Goal: Task Accomplishment & Management: Complete application form

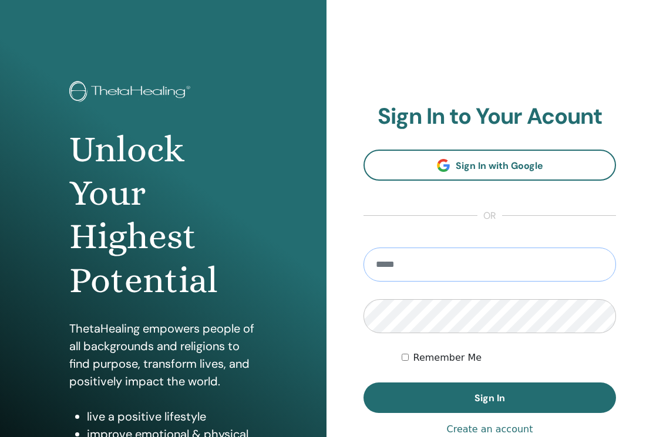
type input "**********"
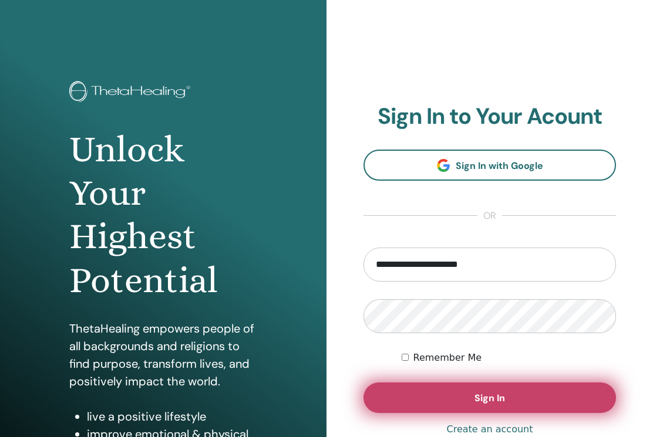
click at [455, 400] on button "Sign In" at bounding box center [489, 398] width 252 height 31
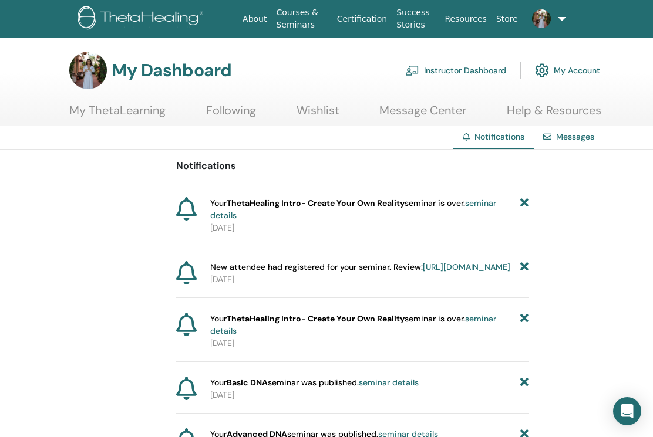
click at [554, 16] on link at bounding box center [538, 19] width 32 height 38
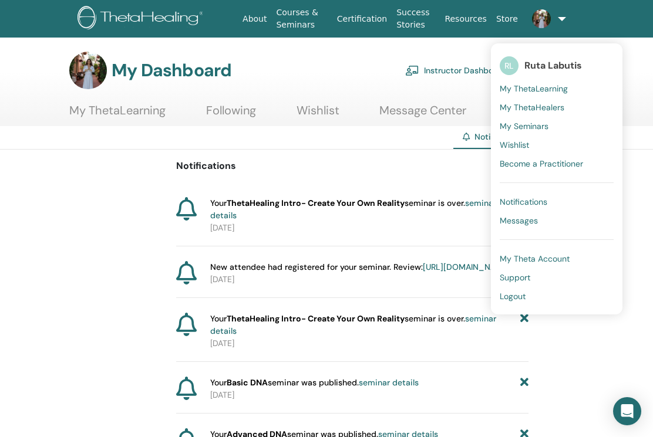
click at [524, 125] on span "My Seminars" at bounding box center [523, 126] width 49 height 11
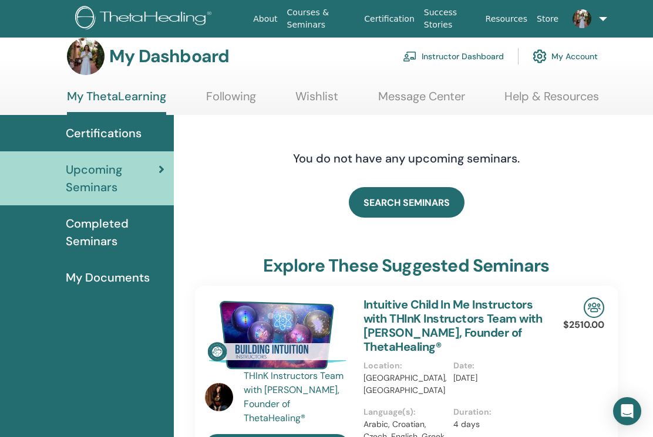
scroll to position [12, 2]
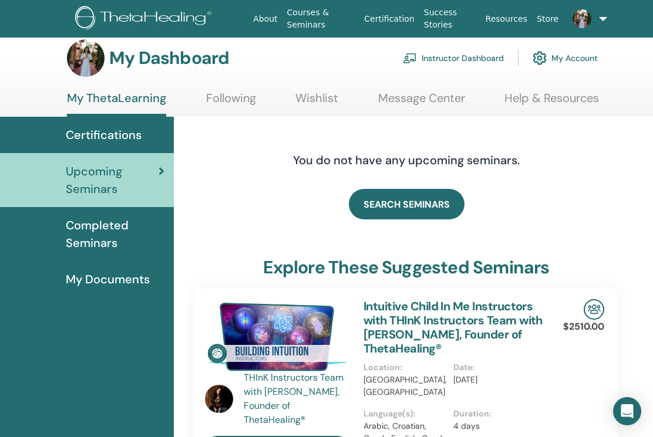
click at [313, 97] on link "Wishlist" at bounding box center [316, 102] width 43 height 23
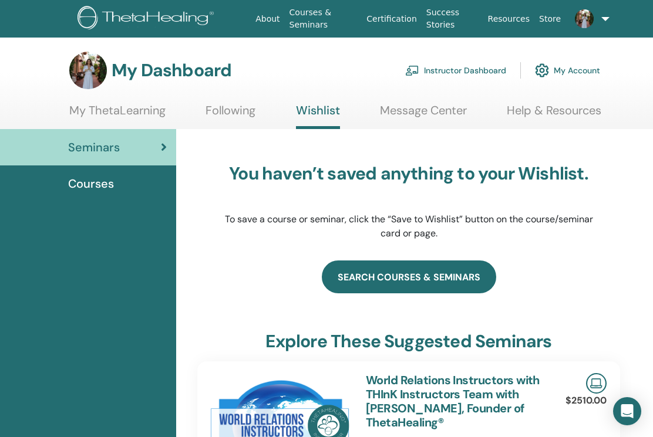
click at [401, 279] on link "search courses & seminars" at bounding box center [409, 277] width 174 height 33
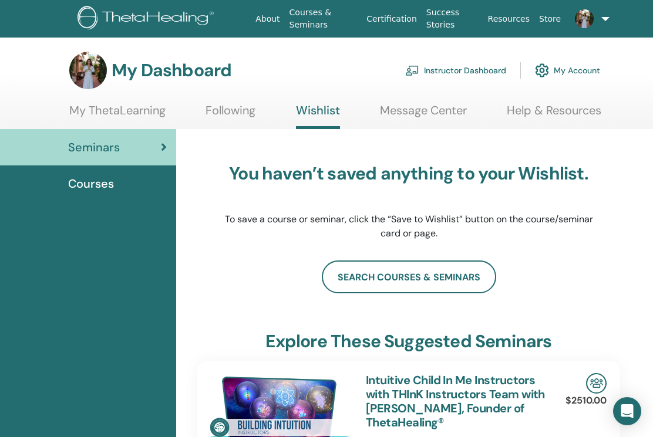
click at [481, 69] on link "Instructor Dashboard" at bounding box center [455, 71] width 101 height 26
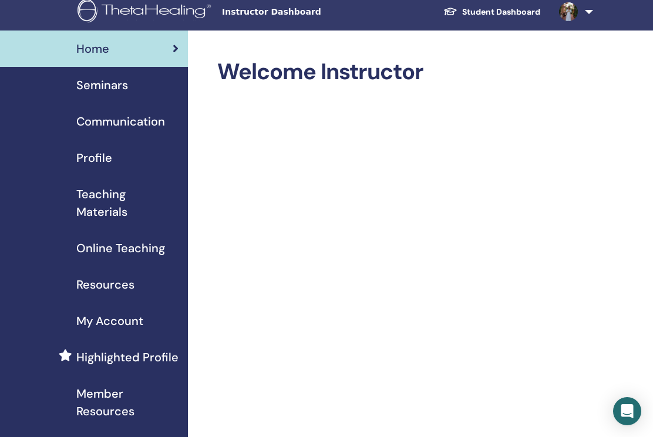
scroll to position [4, 0]
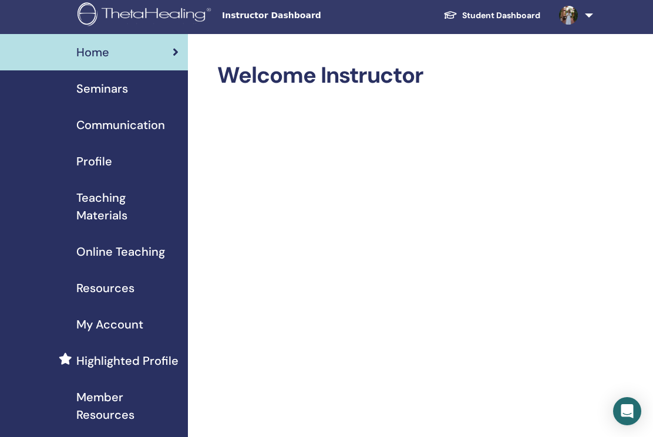
click at [117, 78] on link "Seminars" at bounding box center [94, 88] width 188 height 36
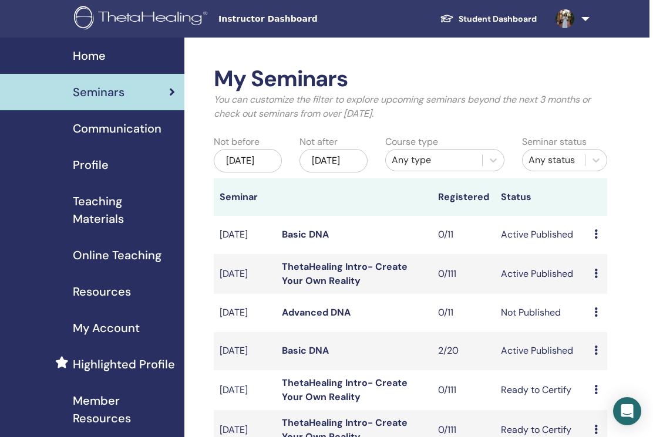
scroll to position [0, 4]
click at [486, 20] on link "Student Dashboard" at bounding box center [488, 19] width 116 height 22
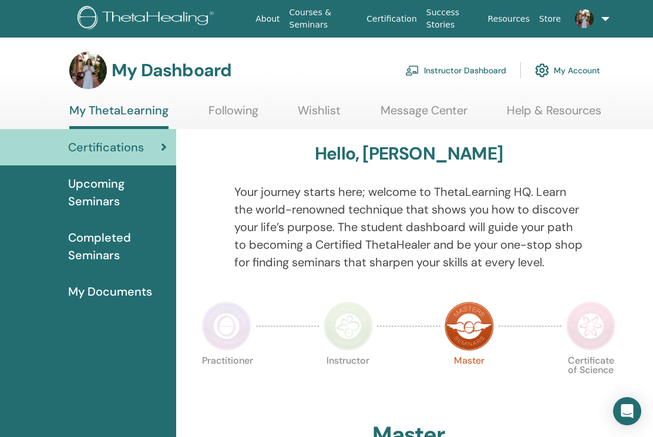
click at [310, 105] on link "Wishlist" at bounding box center [319, 114] width 43 height 23
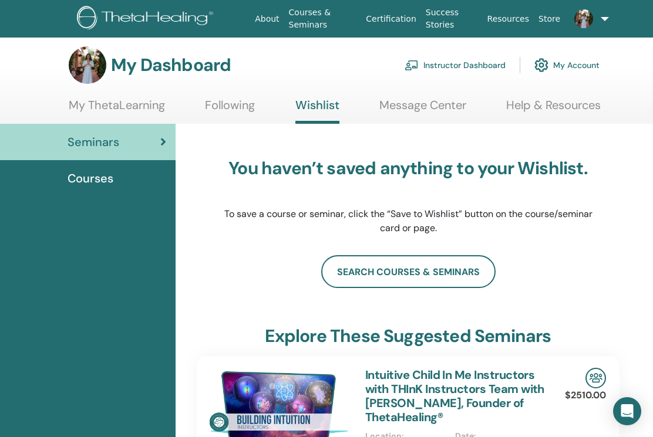
scroll to position [1, 1]
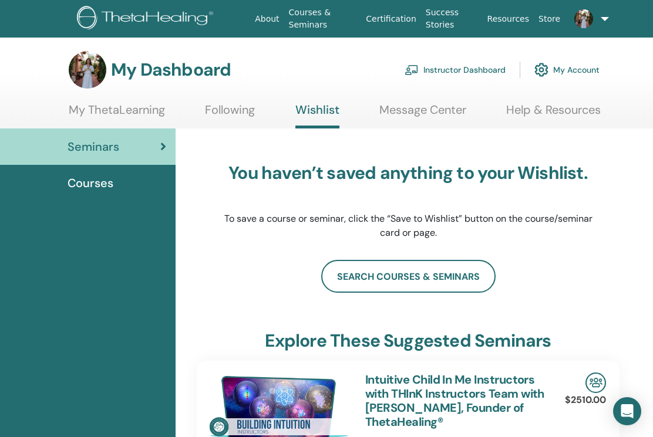
click at [308, 22] on link "Courses & Seminars" at bounding box center [322, 19] width 77 height 34
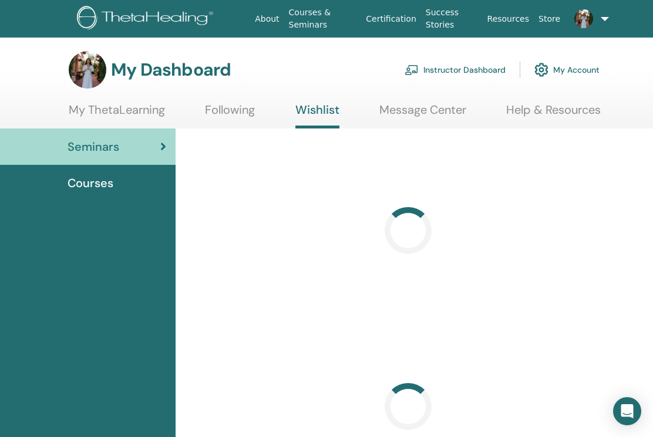
scroll to position [1, 1]
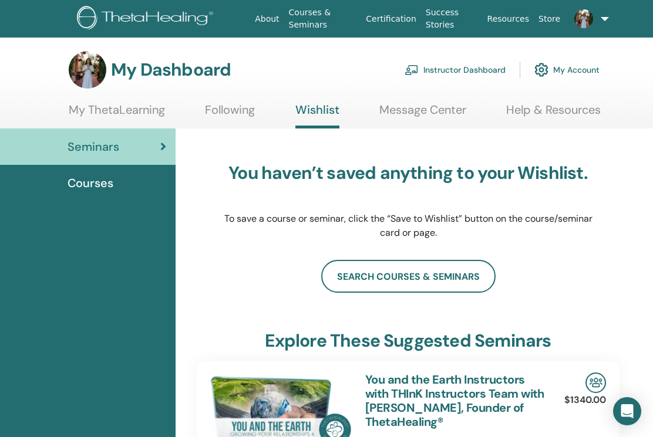
click at [312, 19] on link "Courses & Seminars" at bounding box center [322, 19] width 77 height 34
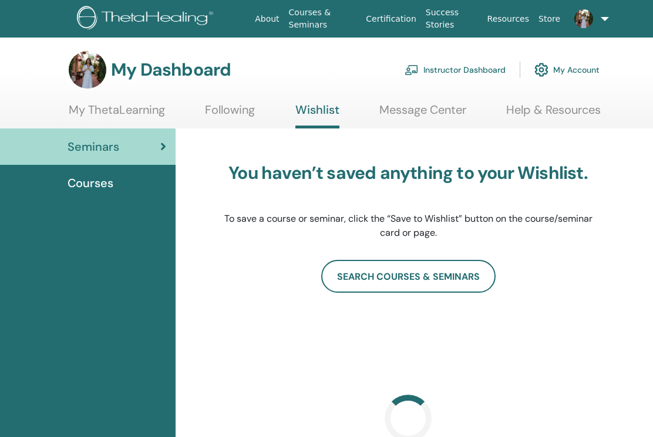
scroll to position [1, 1]
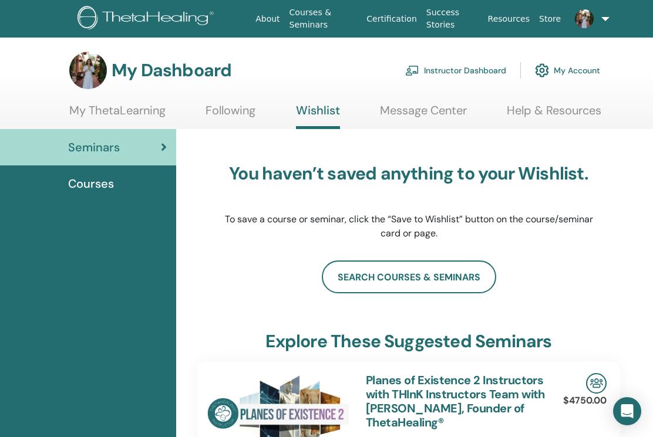
click at [102, 184] on span "Courses" at bounding box center [91, 184] width 46 height 18
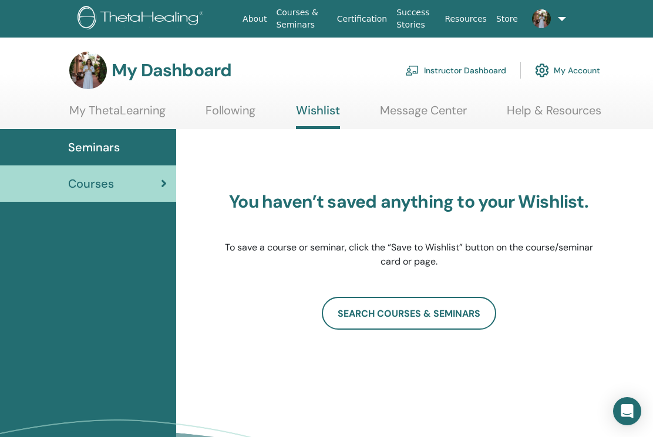
click at [474, 71] on link "Instructor Dashboard" at bounding box center [455, 71] width 101 height 26
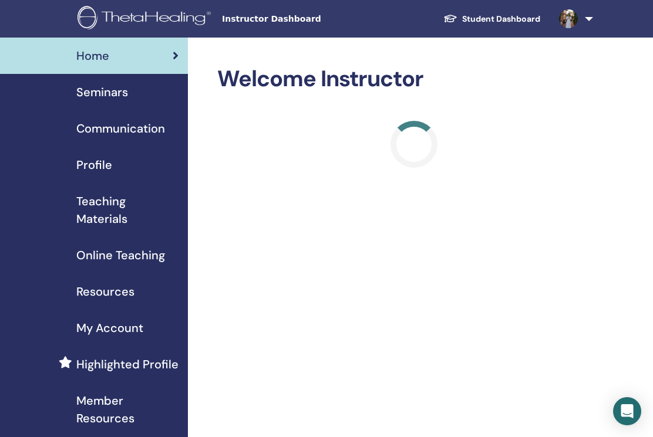
click at [90, 164] on span "Profile" at bounding box center [94, 165] width 36 height 18
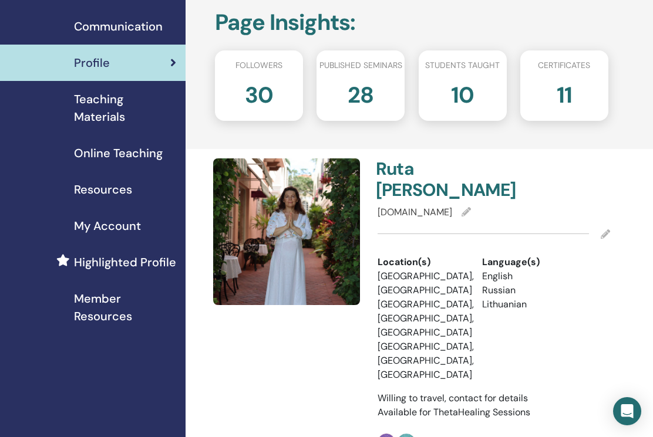
scroll to position [107, 3]
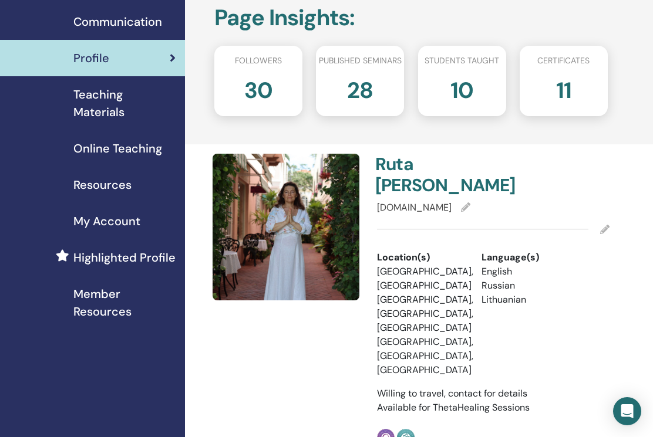
click at [115, 218] on span "My Account" at bounding box center [106, 221] width 67 height 18
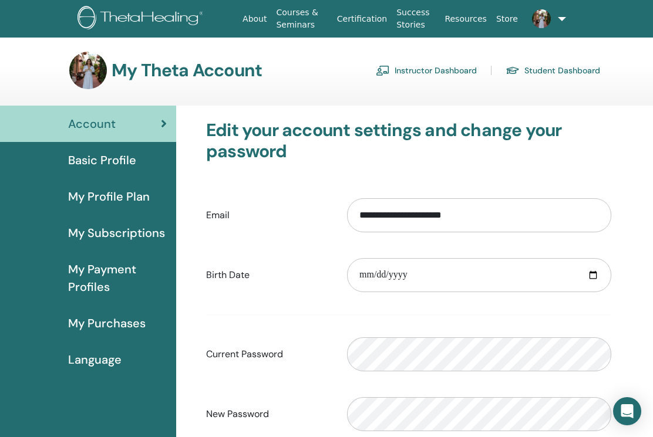
click at [129, 197] on span "My Profile Plan" at bounding box center [109, 197] width 82 height 18
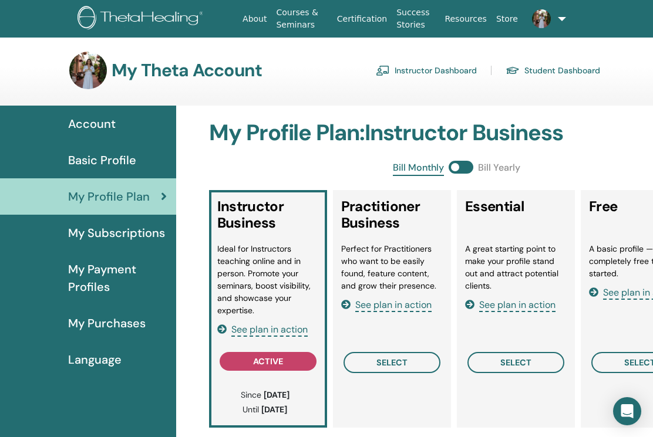
click at [454, 66] on link "Instructor Dashboard" at bounding box center [426, 70] width 101 height 19
click at [547, 75] on link "Student Dashboard" at bounding box center [552, 70] width 94 height 19
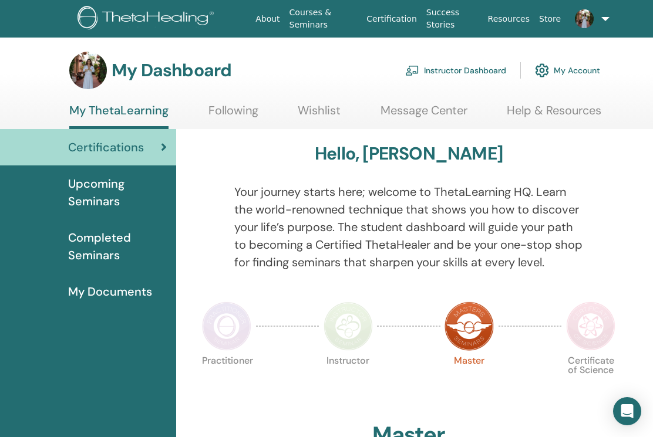
click at [423, 109] on link "Message Center" at bounding box center [423, 114] width 87 height 23
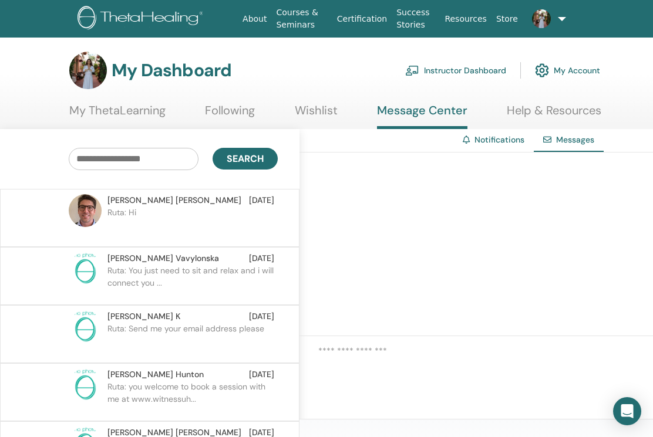
click at [319, 111] on link "Wishlist" at bounding box center [316, 114] width 43 height 23
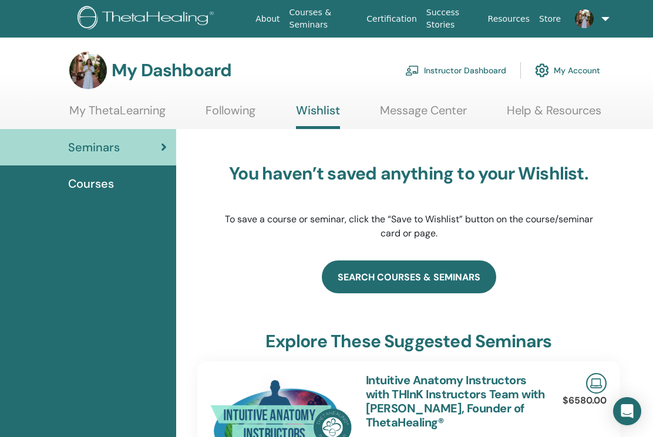
click at [408, 275] on link "search courses & seminars" at bounding box center [409, 277] width 174 height 33
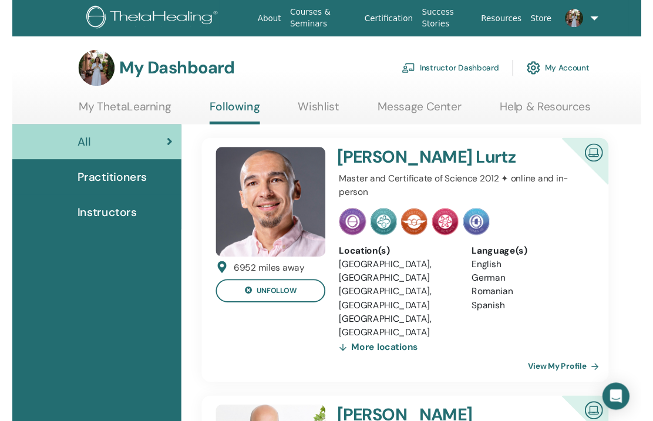
scroll to position [0, 1]
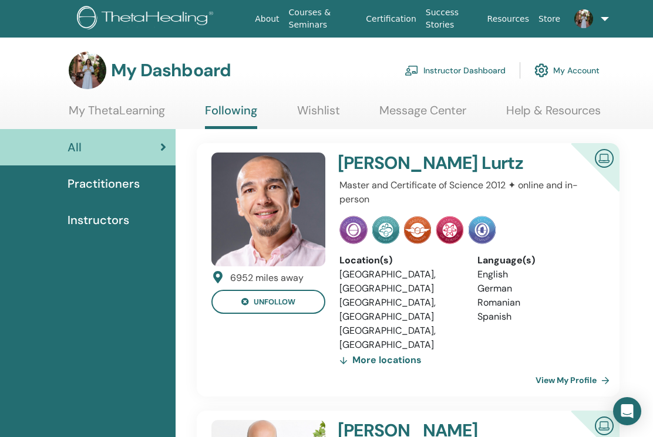
click at [466, 72] on link "Instructor Dashboard" at bounding box center [454, 71] width 101 height 26
click at [511, 19] on link "Resources" at bounding box center [508, 19] width 52 height 22
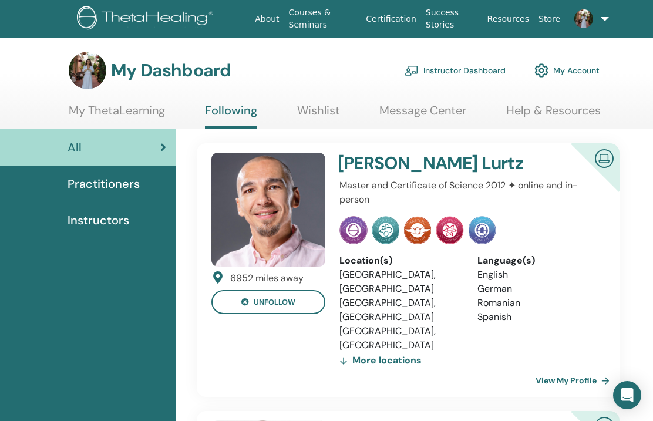
click at [114, 184] on span "Practitioners" at bounding box center [103, 184] width 72 height 18
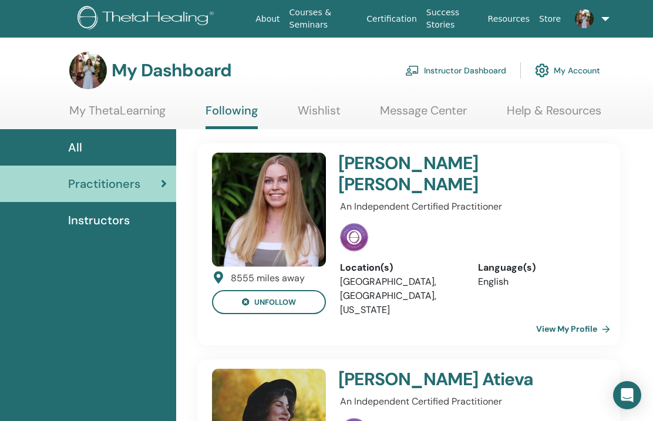
click at [404, 110] on link "Message Center" at bounding box center [423, 114] width 87 height 23
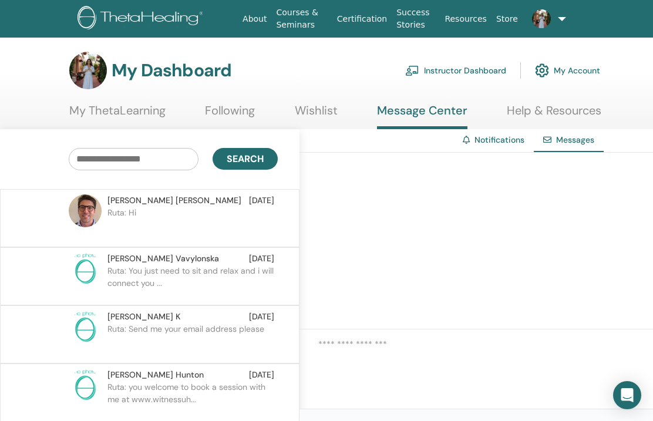
click at [452, 69] on link "Instructor Dashboard" at bounding box center [455, 71] width 101 height 26
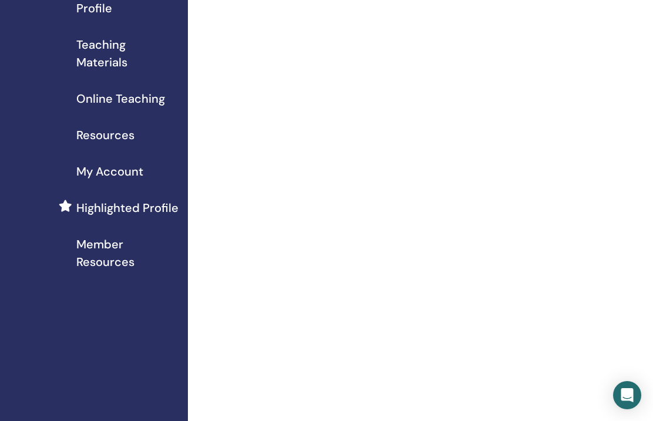
scroll to position [157, 0]
click at [123, 171] on span "My Account" at bounding box center [109, 171] width 67 height 18
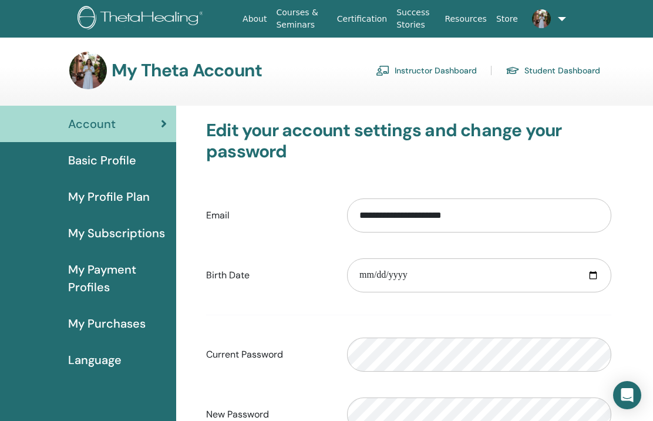
click at [110, 320] on span "My Purchases" at bounding box center [106, 324] width 77 height 18
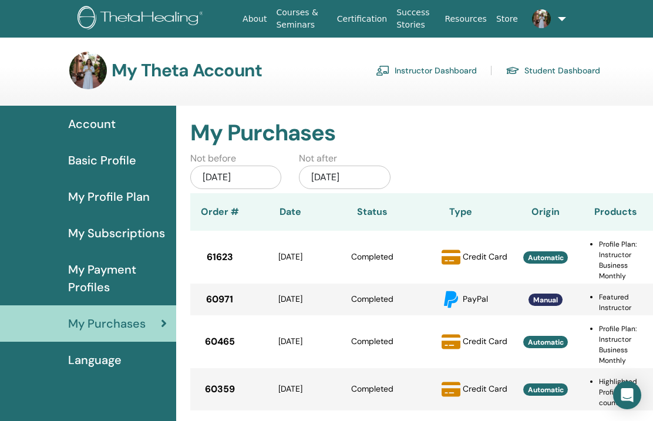
click at [112, 157] on span "Basic Profile" at bounding box center [102, 160] width 68 height 18
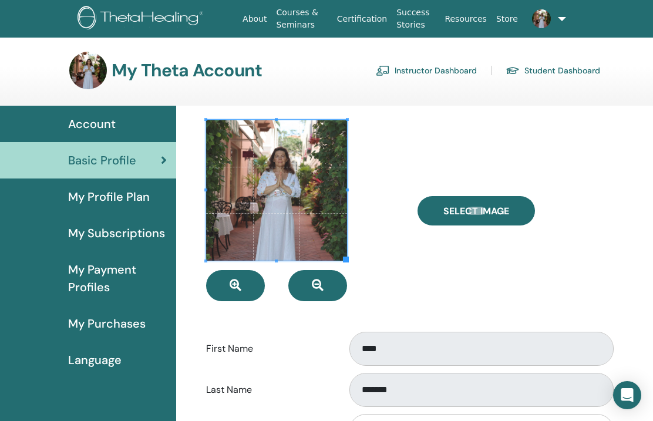
click at [102, 273] on span "My Payment Profiles" at bounding box center [117, 278] width 99 height 35
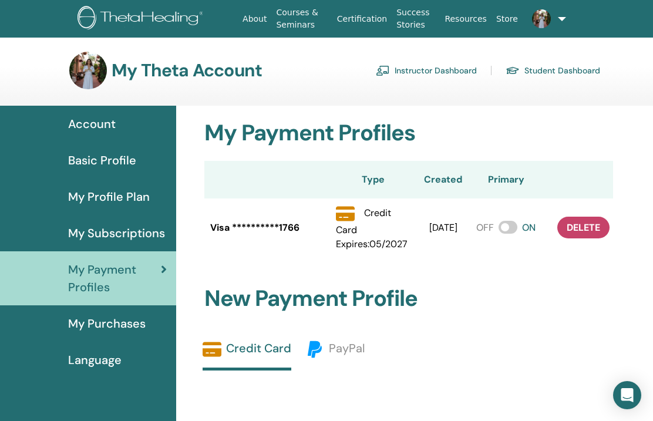
click at [423, 67] on link "Instructor Dashboard" at bounding box center [426, 70] width 101 height 19
click at [125, 197] on span "My Profile Plan" at bounding box center [109, 197] width 82 height 18
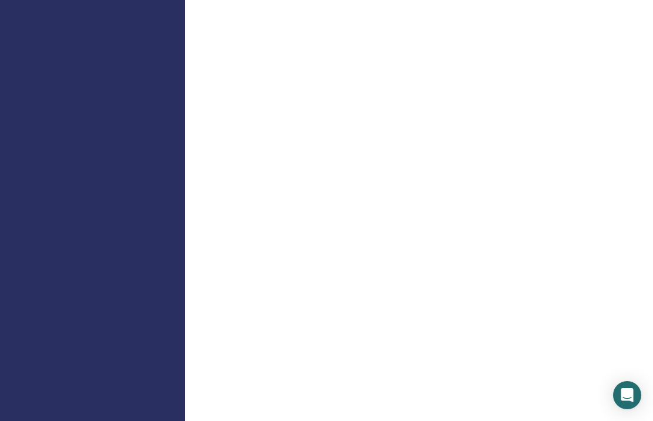
scroll to position [796, 3]
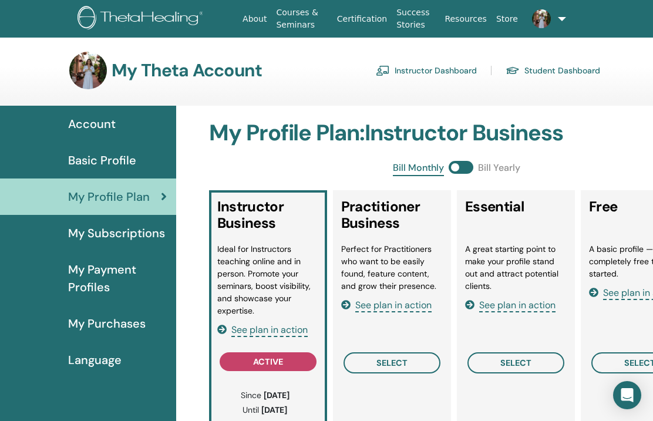
click at [122, 159] on span "Basic Profile" at bounding box center [102, 160] width 68 height 18
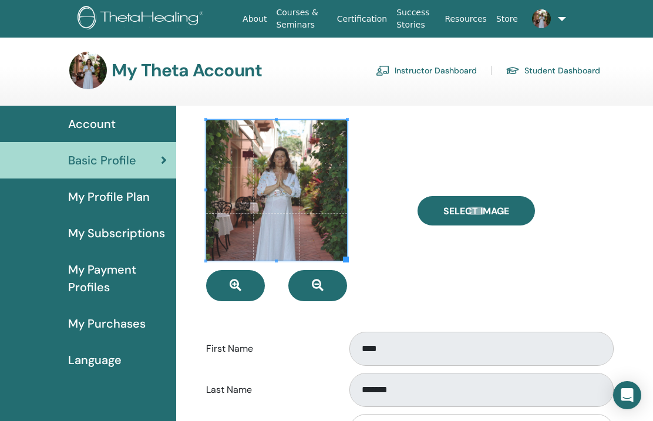
click at [111, 275] on span "My Payment Profiles" at bounding box center [117, 278] width 99 height 35
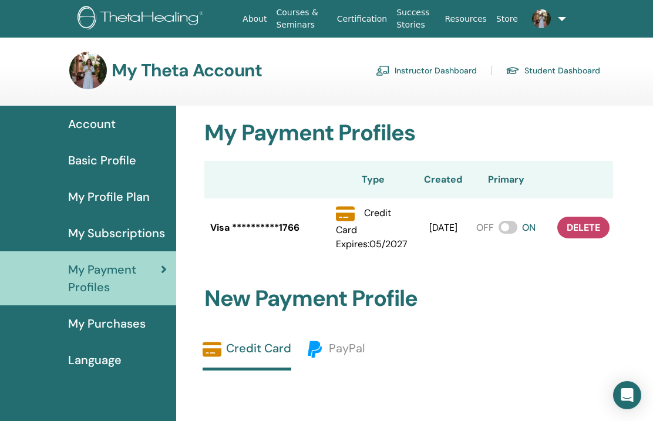
click at [126, 229] on span "My Subscriptions" at bounding box center [116, 233] width 97 height 18
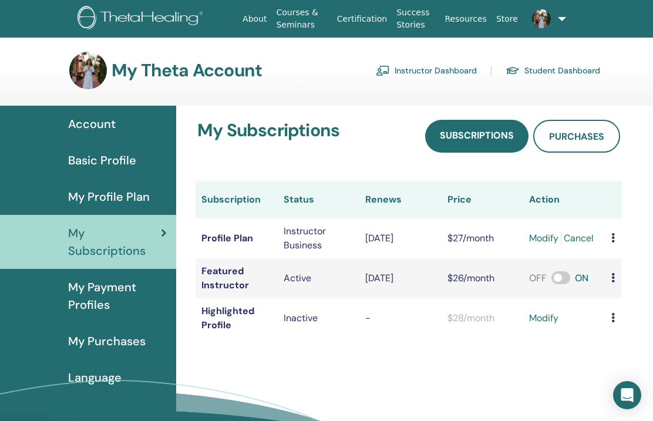
click at [113, 342] on span "My Purchases" at bounding box center [106, 341] width 77 height 18
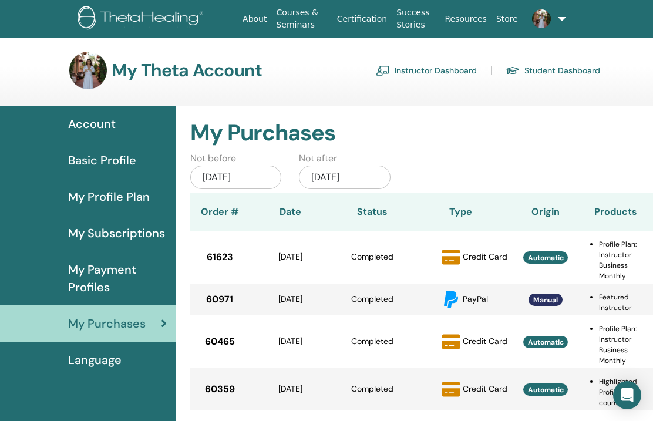
click at [117, 265] on span "My Payment Profiles" at bounding box center [117, 278] width 99 height 35
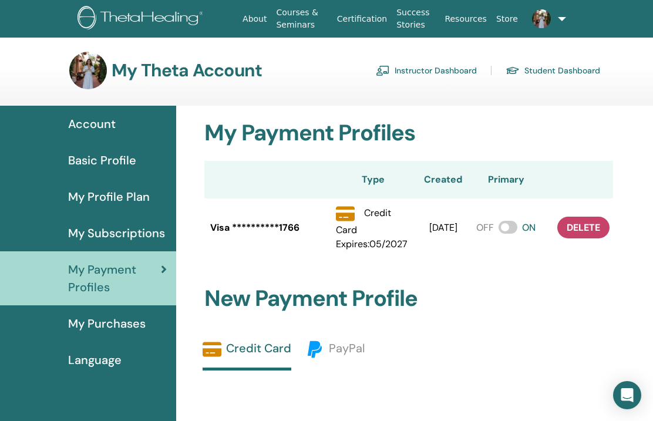
click at [148, 232] on span "My Subscriptions" at bounding box center [116, 233] width 97 height 18
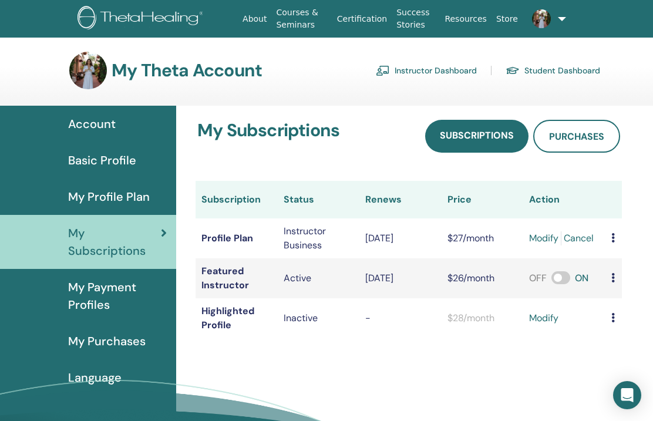
click at [560, 67] on link "Student Dashboard" at bounding box center [552, 70] width 94 height 19
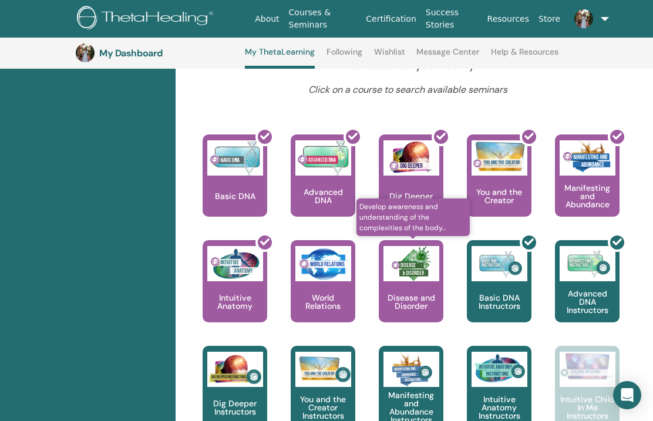
scroll to position [483, 1]
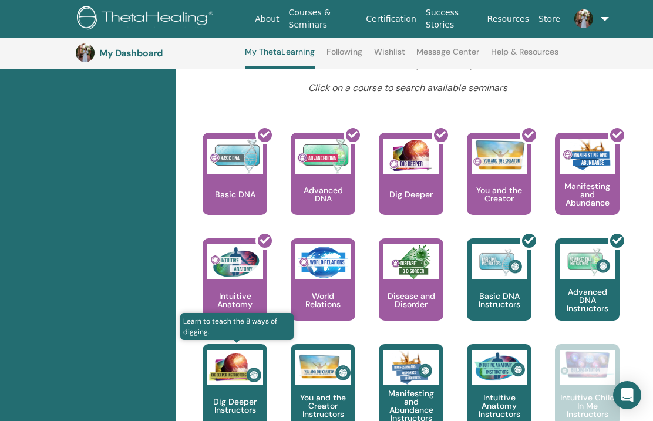
click at [233, 390] on div "Dig Deeper Instructors" at bounding box center [234, 385] width 65 height 82
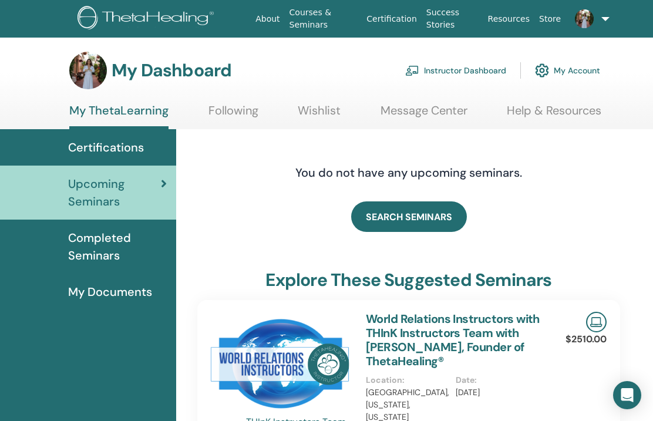
click at [453, 66] on link "Instructor Dashboard" at bounding box center [455, 71] width 101 height 26
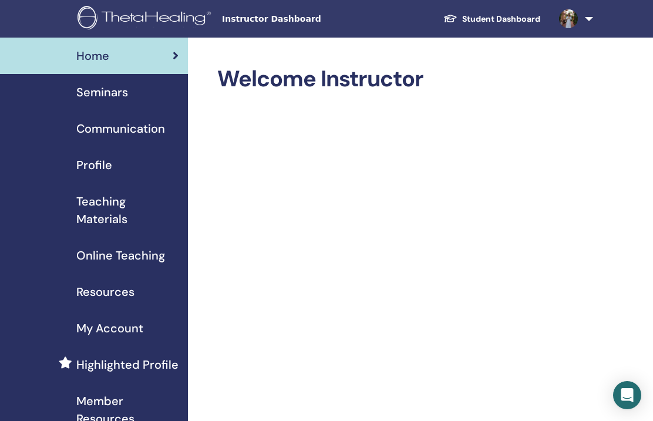
click at [110, 92] on span "Seminars" at bounding box center [102, 92] width 52 height 18
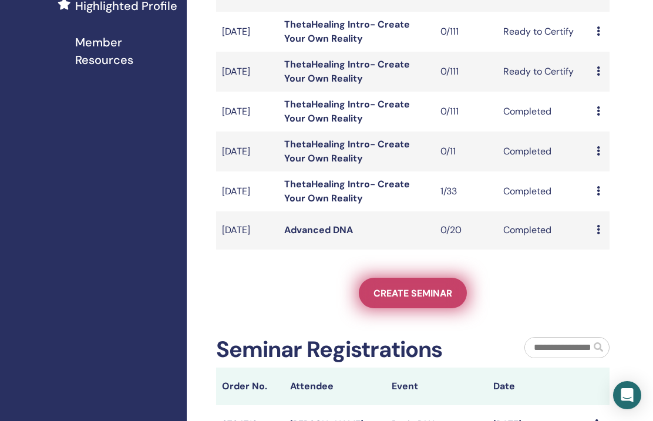
scroll to position [360, 1]
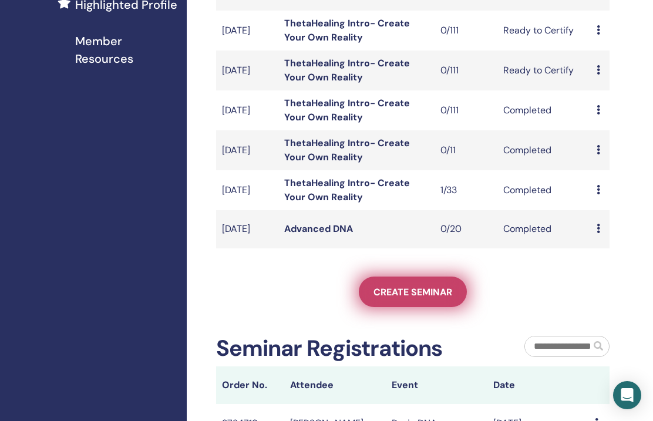
click at [404, 298] on span "Create seminar" at bounding box center [412, 292] width 79 height 12
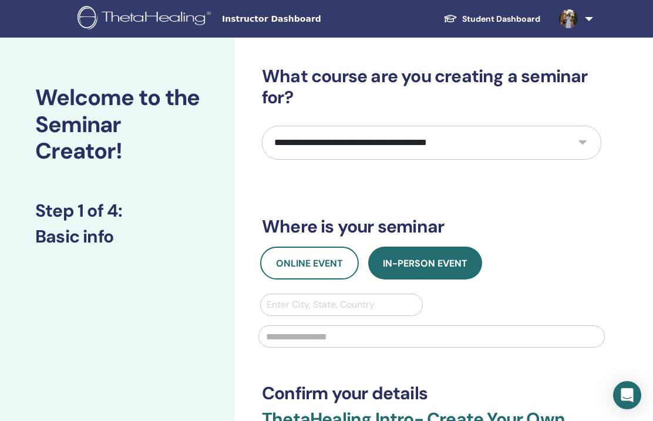
select select "*"
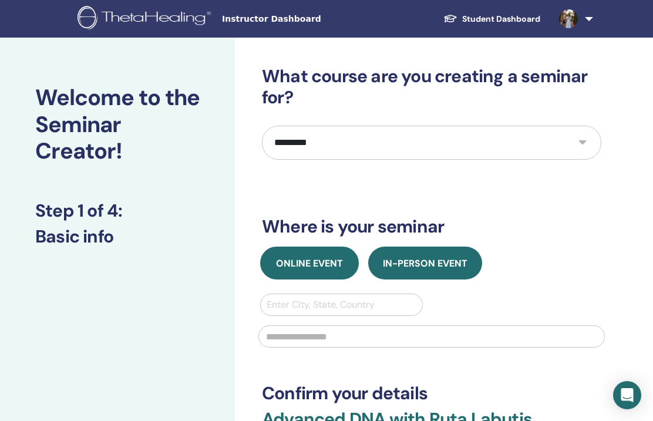
click at [319, 260] on span "Online Event" at bounding box center [309, 263] width 67 height 12
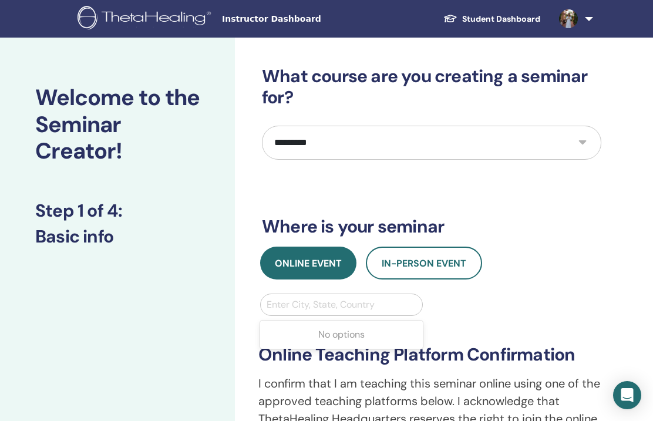
click at [307, 306] on div "Enter City, State, Country" at bounding box center [341, 305] width 150 height 14
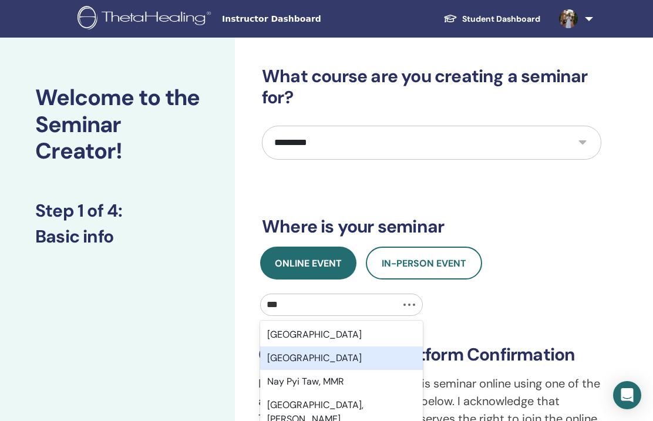
type input "****"
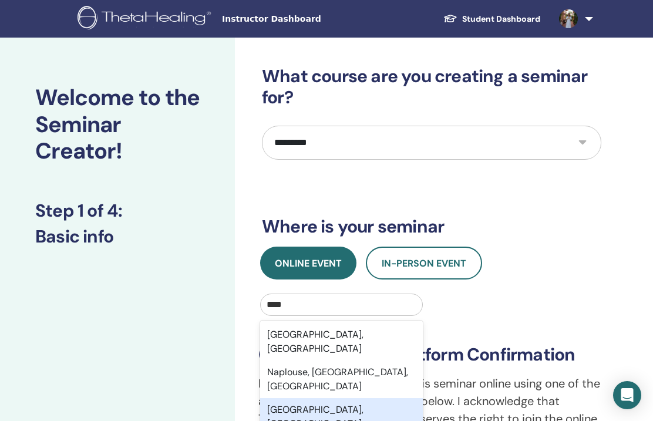
click at [309, 398] on div "[GEOGRAPHIC_DATA], [GEOGRAPHIC_DATA], [GEOGRAPHIC_DATA]" at bounding box center [341, 424] width 163 height 52
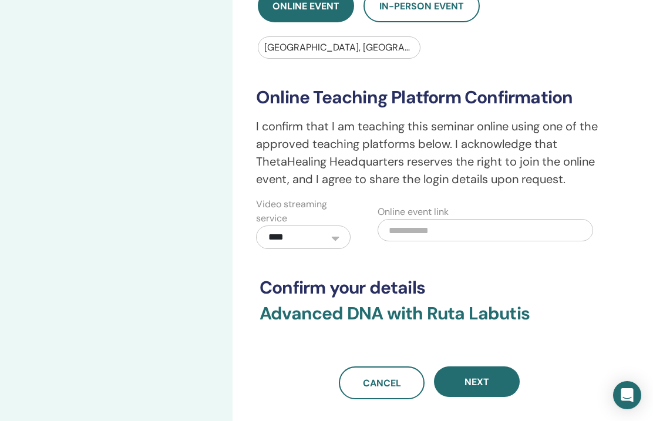
scroll to position [258, 2]
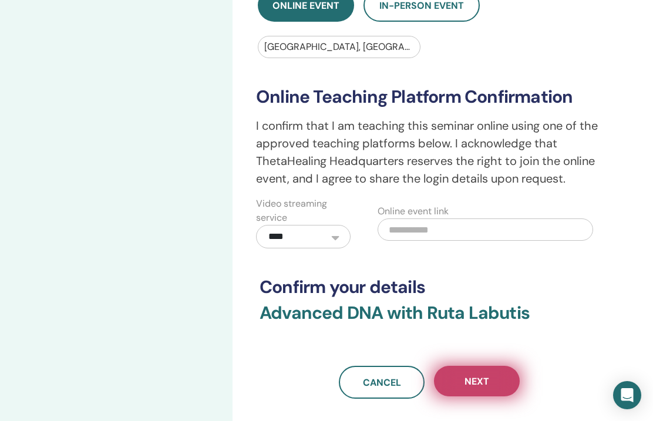
click at [472, 379] on span "Next" at bounding box center [476, 381] width 25 height 12
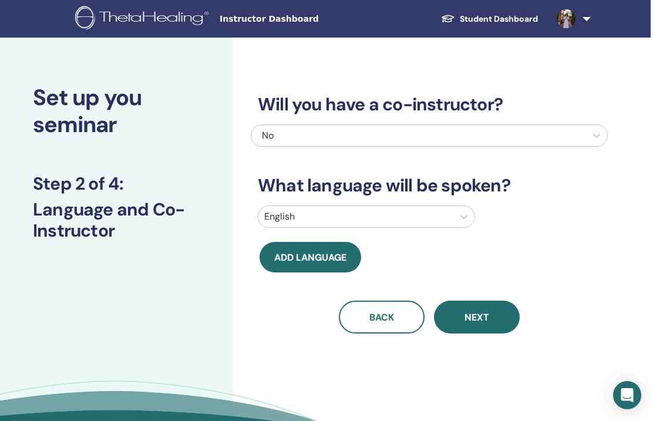
scroll to position [0, 2]
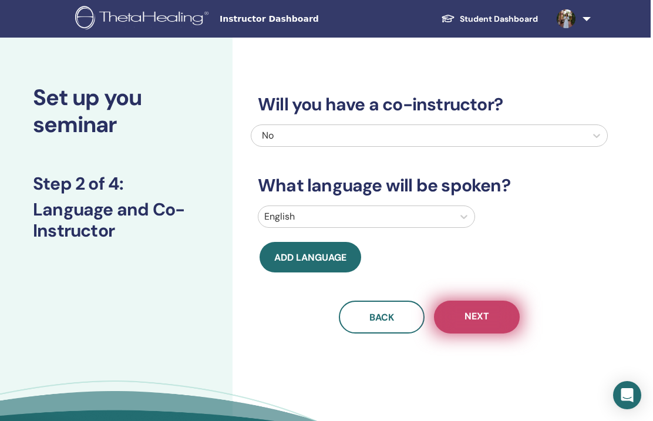
click at [466, 322] on button "Next" at bounding box center [477, 316] width 86 height 33
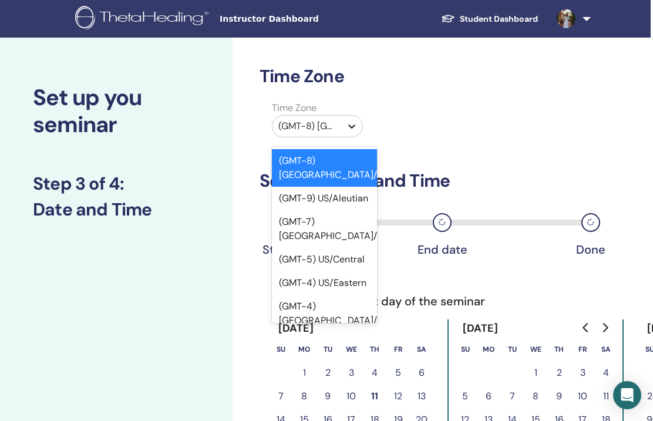
click at [350, 127] on icon at bounding box center [351, 126] width 7 height 4
click at [348, 271] on div "(GMT-4) US/Eastern" at bounding box center [324, 282] width 105 height 23
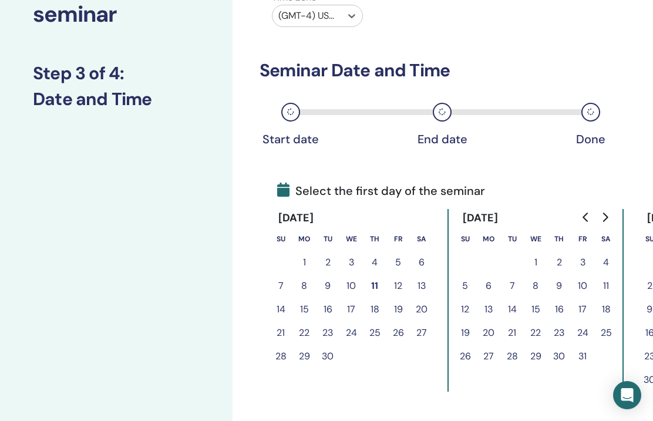
scroll to position [113, 2]
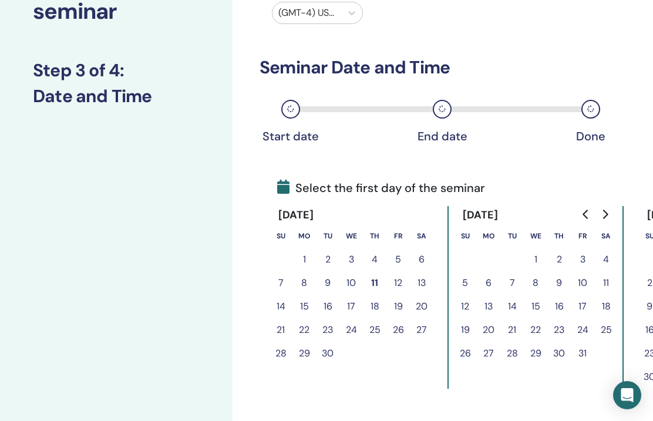
click at [487, 306] on button "13" at bounding box center [487, 306] width 23 height 23
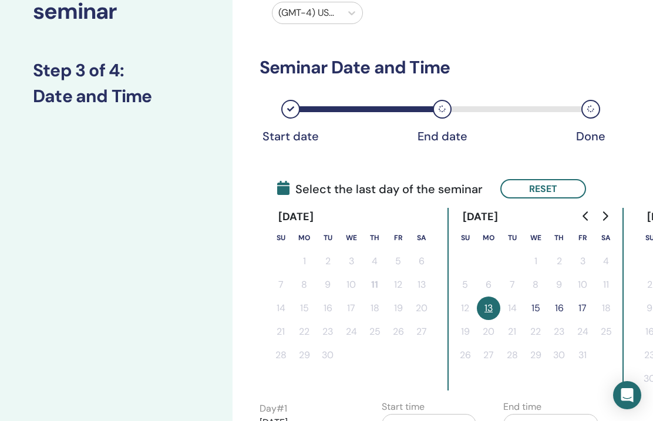
click at [581, 309] on button "17" at bounding box center [581, 307] width 23 height 23
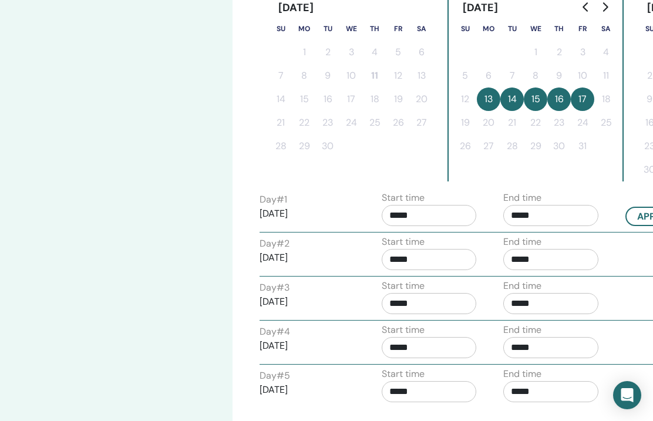
scroll to position [326, 2]
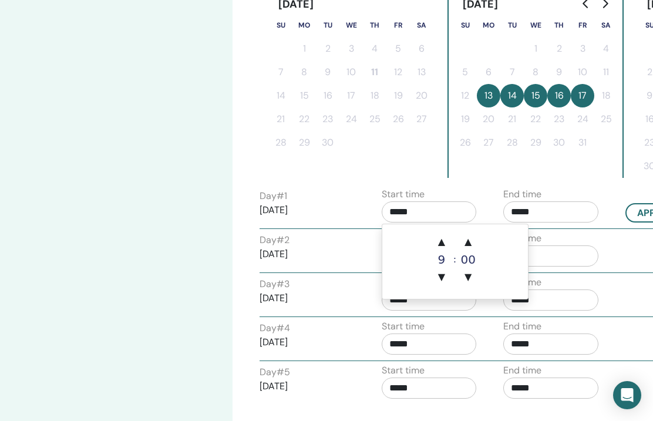
click at [420, 214] on input "*****" at bounding box center [428, 211] width 95 height 21
click at [443, 245] on span "▲" at bounding box center [441, 241] width 23 height 23
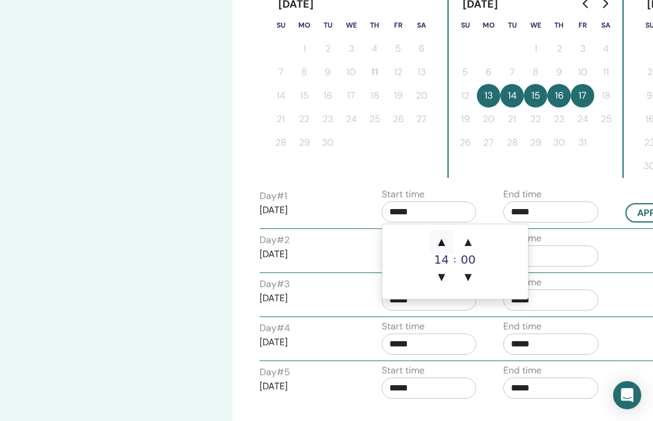
click at [443, 246] on span "▲" at bounding box center [441, 241] width 23 height 23
type input "*****"
click at [442, 241] on span "▲" at bounding box center [441, 241] width 23 height 23
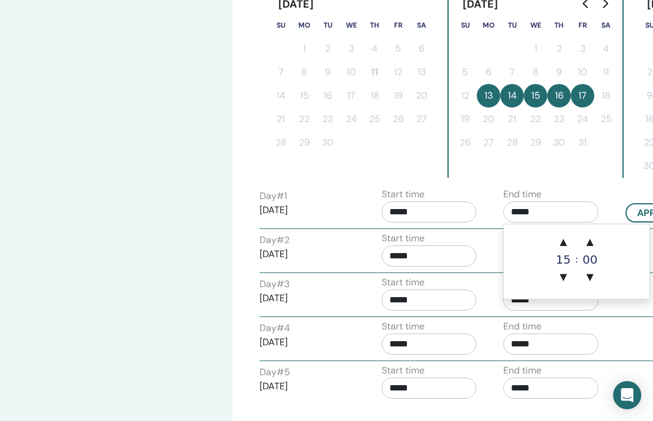
click at [530, 217] on input "*****" at bounding box center [550, 211] width 95 height 21
click at [566, 242] on span "▲" at bounding box center [562, 241] width 23 height 23
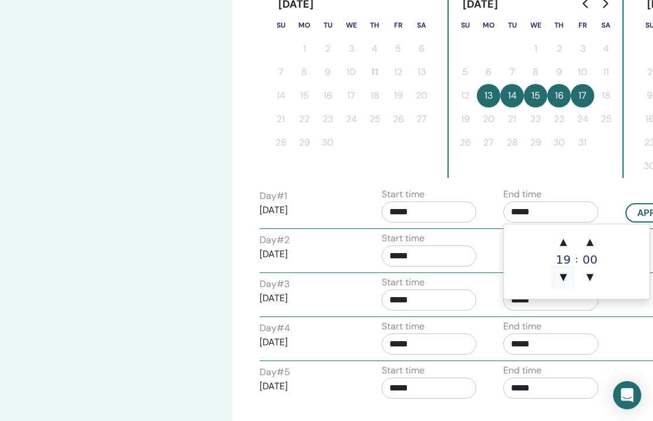
click at [564, 275] on span "▼" at bounding box center [562, 276] width 23 height 23
type input "*****"
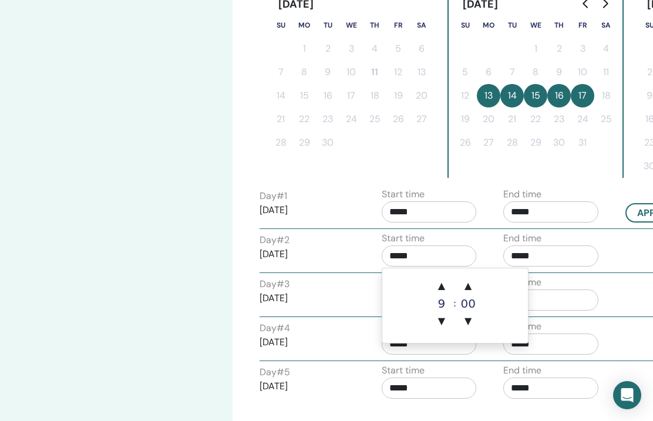
click at [413, 262] on input "*****" at bounding box center [428, 255] width 95 height 21
click at [441, 290] on span "▲" at bounding box center [441, 285] width 23 height 23
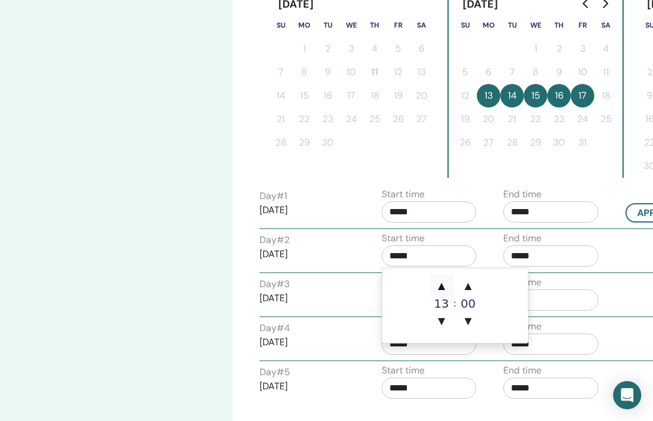
click at [441, 290] on span "▲" at bounding box center [441, 285] width 23 height 23
type input "*****"
click at [524, 258] on input "*****" at bounding box center [550, 255] width 95 height 21
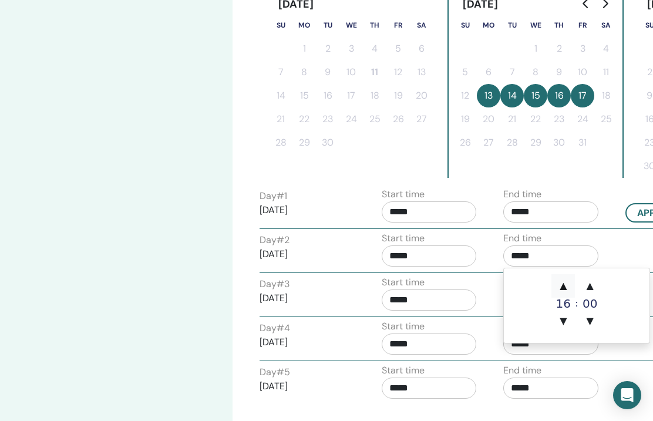
click at [565, 285] on span "▲" at bounding box center [562, 285] width 23 height 23
type input "*****"
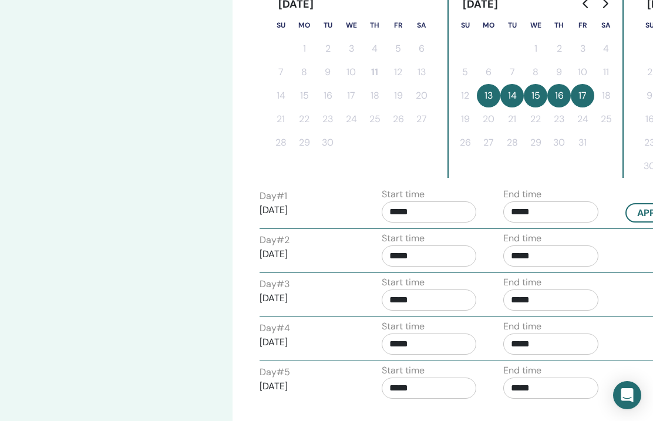
click at [415, 310] on div "Start time *****" at bounding box center [428, 295] width 95 height 41
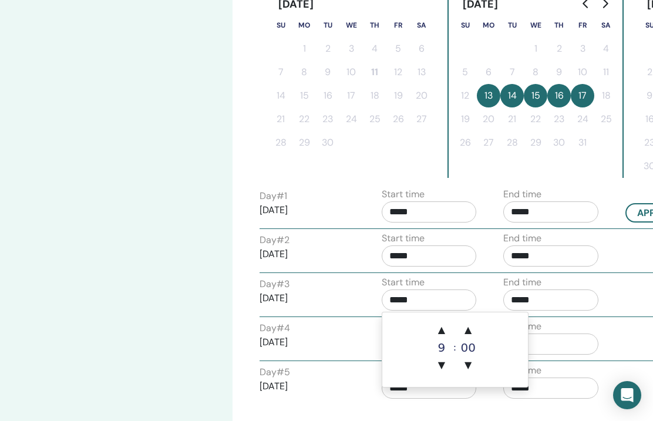
click at [407, 306] on input "*****" at bounding box center [428, 299] width 95 height 21
click at [441, 329] on span "▲" at bounding box center [441, 329] width 23 height 23
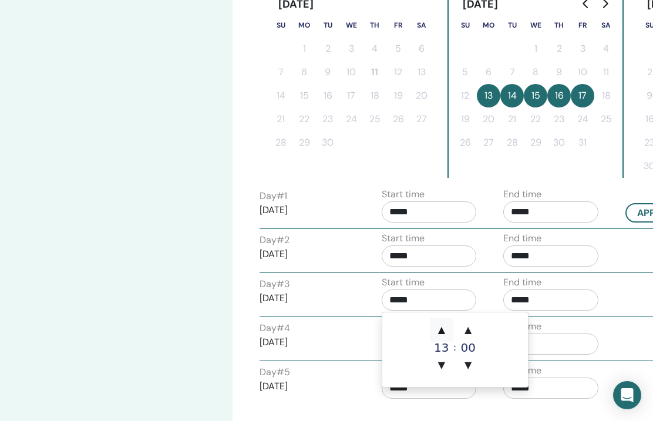
click at [443, 329] on span "▲" at bounding box center [441, 329] width 23 height 23
type input "*****"
click at [516, 300] on input "*****" at bounding box center [550, 299] width 95 height 21
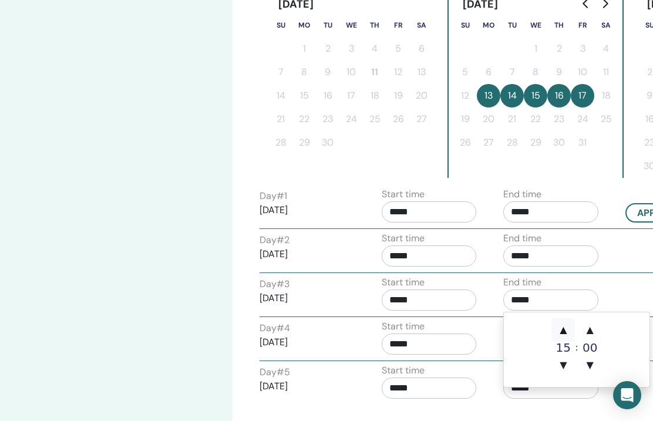
click at [561, 327] on span "▲" at bounding box center [562, 329] width 23 height 23
type input "*****"
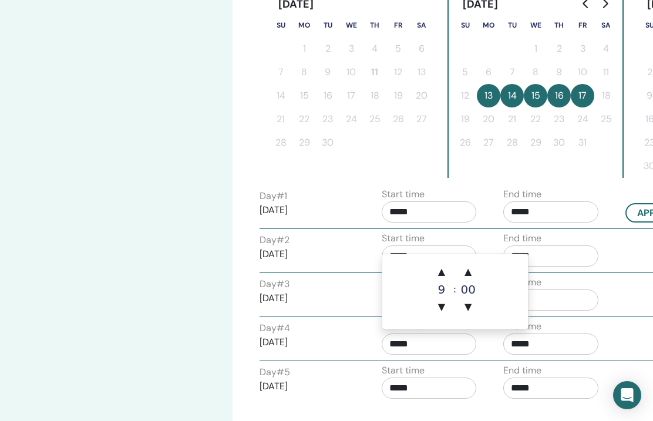
click at [422, 348] on input "*****" at bounding box center [428, 343] width 95 height 21
click at [442, 269] on span "▲" at bounding box center [441, 271] width 23 height 23
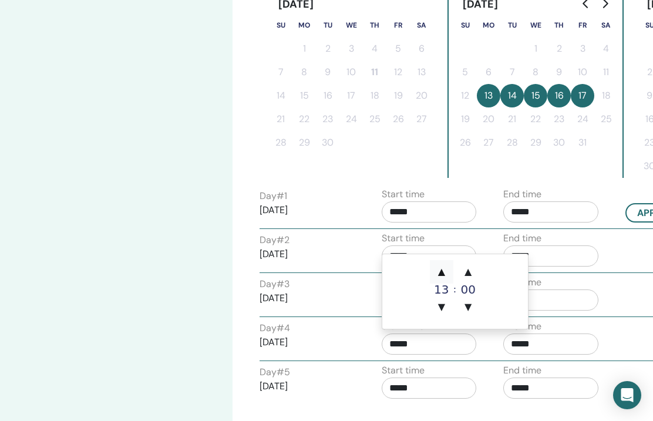
click at [442, 269] on span "▲" at bounding box center [441, 271] width 23 height 23
type input "*****"
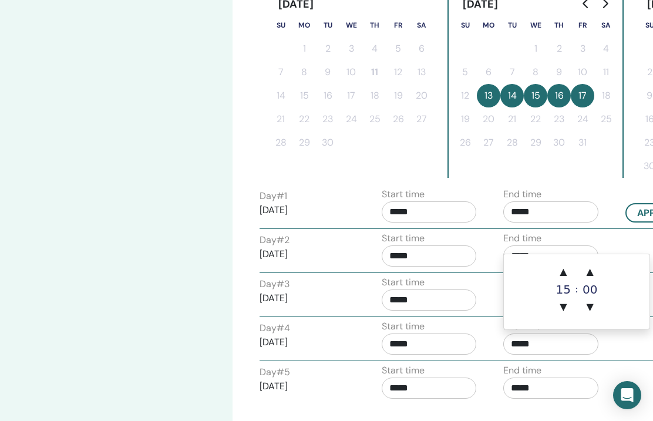
click at [529, 346] on input "*****" at bounding box center [550, 343] width 95 height 21
click at [565, 269] on span "▲" at bounding box center [562, 271] width 23 height 23
type input "*****"
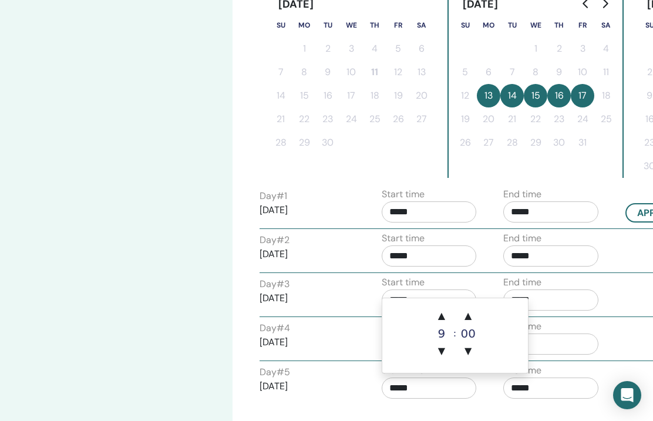
click at [413, 390] on input "*****" at bounding box center [428, 387] width 95 height 21
click at [441, 316] on span "▲" at bounding box center [441, 315] width 23 height 23
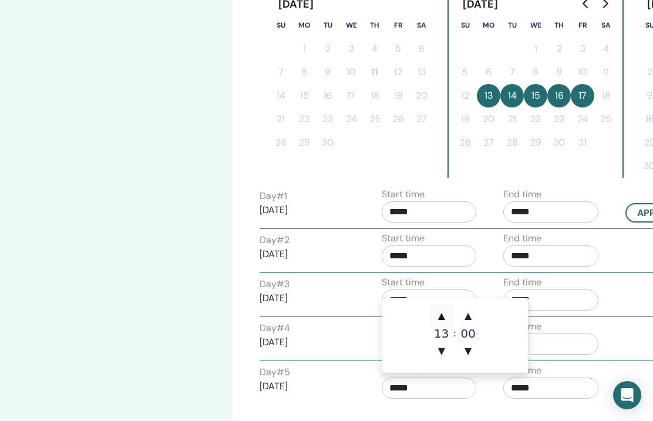
click at [441, 316] on span "▲" at bounding box center [441, 315] width 23 height 23
type input "*****"
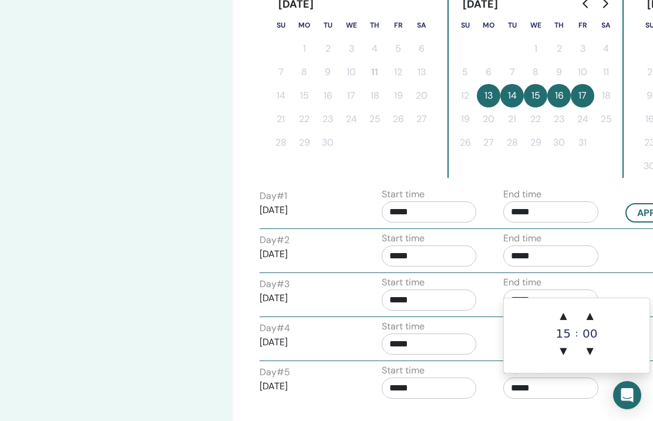
click at [529, 383] on input "*****" at bounding box center [550, 387] width 95 height 21
click at [563, 319] on span "▲" at bounding box center [562, 315] width 23 height 23
type input "*****"
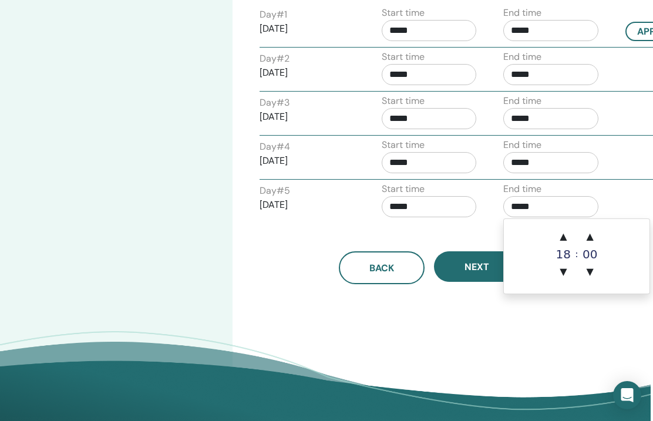
scroll to position [519, 2]
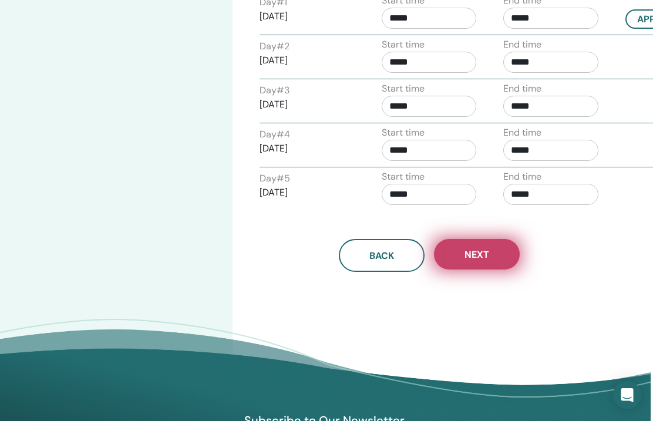
click at [478, 251] on span "Next" at bounding box center [476, 254] width 25 height 12
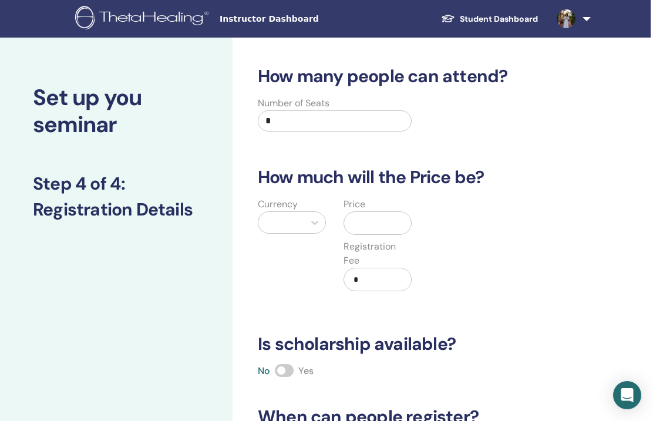
scroll to position [0, 2]
click at [341, 126] on input "*" at bounding box center [335, 120] width 154 height 21
type input "**"
click at [360, 230] on input "text" at bounding box center [380, 223] width 62 height 22
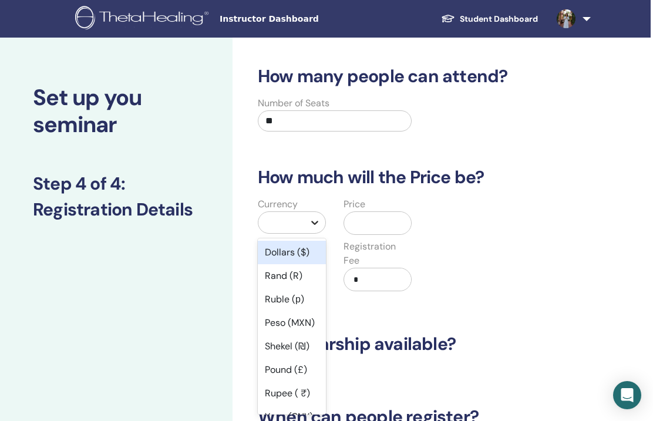
click at [309, 224] on icon at bounding box center [315, 223] width 12 height 12
click at [302, 251] on div "Dollars ($)" at bounding box center [292, 252] width 68 height 23
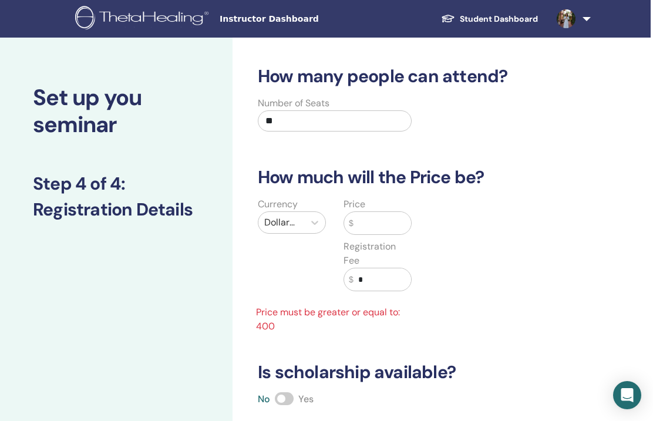
click at [366, 231] on input "text" at bounding box center [382, 223] width 58 height 22
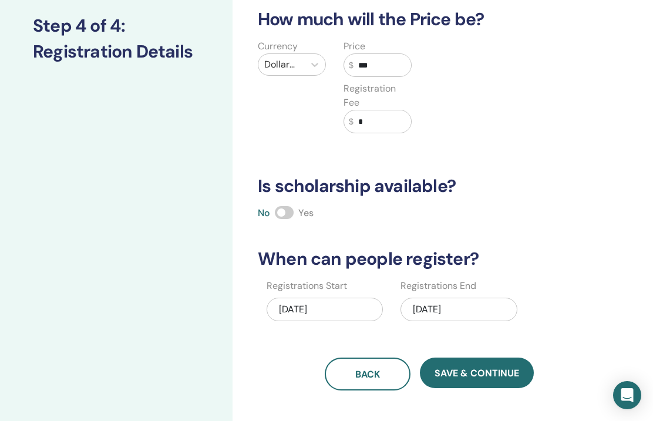
scroll to position [160, 2]
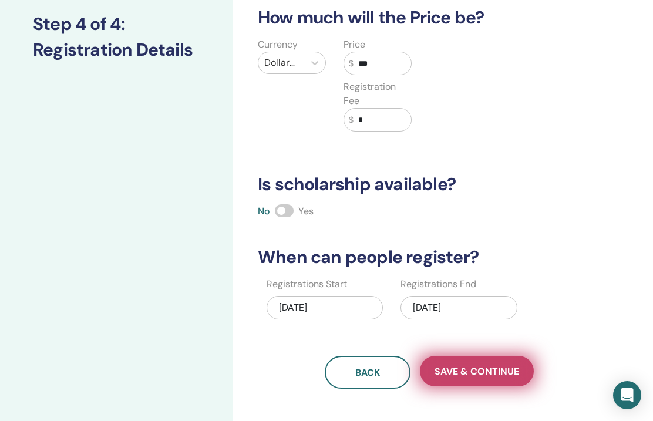
type input "***"
click at [467, 368] on span "Save & Continue" at bounding box center [476, 371] width 85 height 12
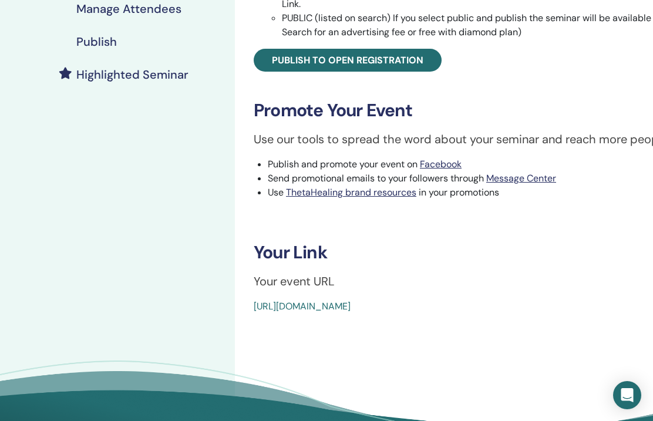
scroll to position [278, 0]
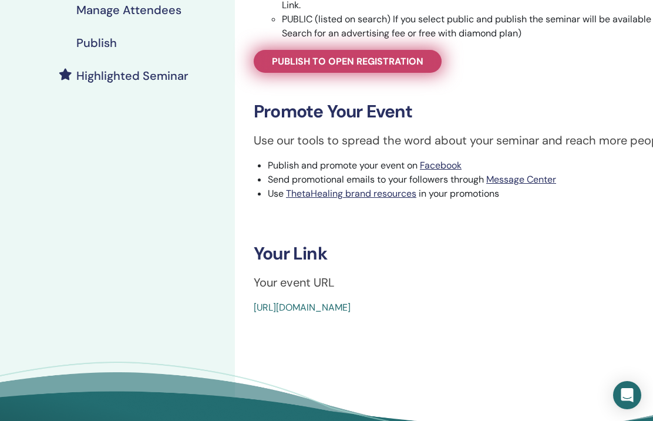
click at [387, 58] on span "Publish to open registration" at bounding box center [347, 61] width 151 height 12
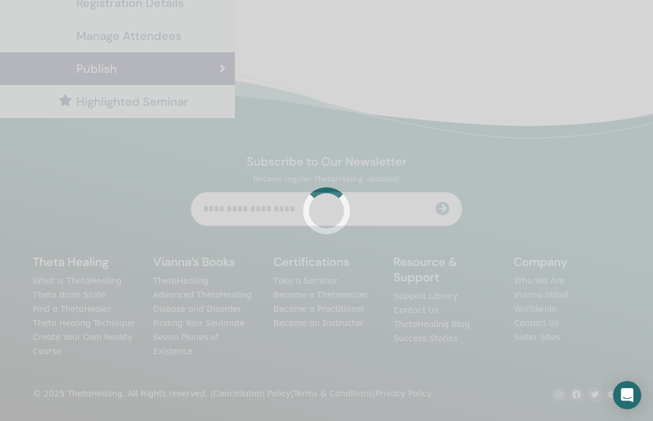
scroll to position [248, 0]
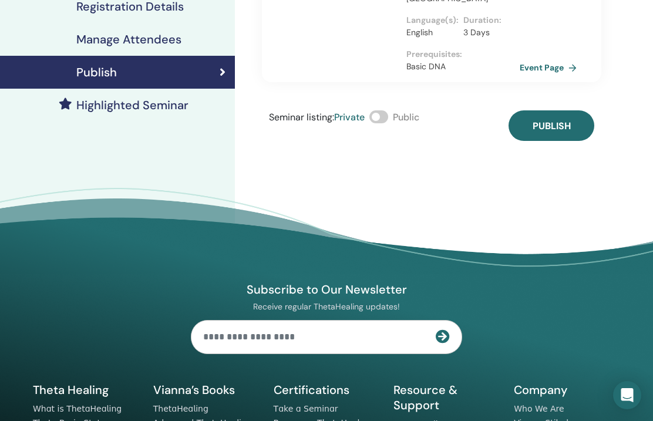
click at [387, 110] on span at bounding box center [378, 116] width 19 height 13
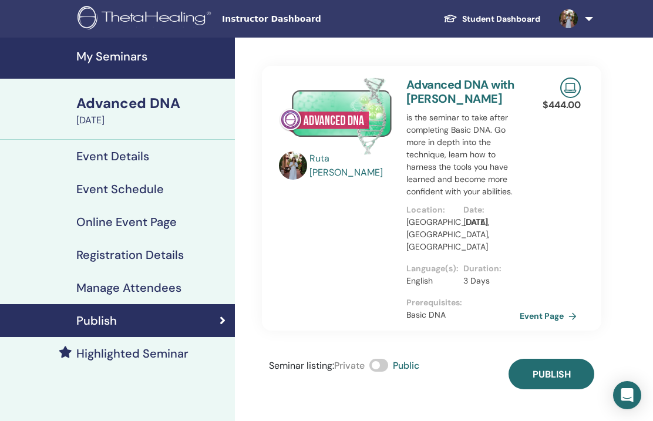
scroll to position [0, 0]
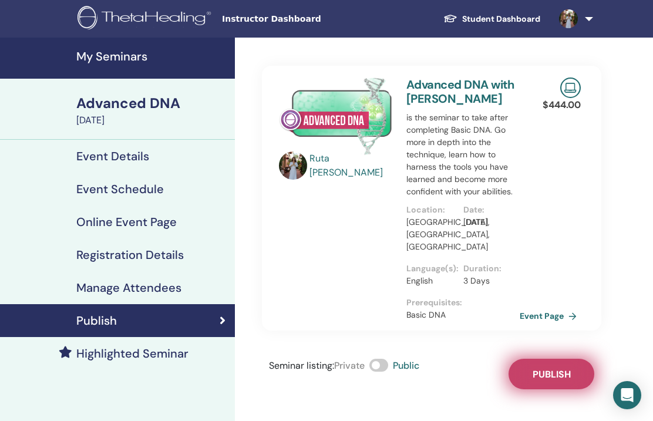
click at [545, 368] on span "Publish" at bounding box center [551, 374] width 38 height 12
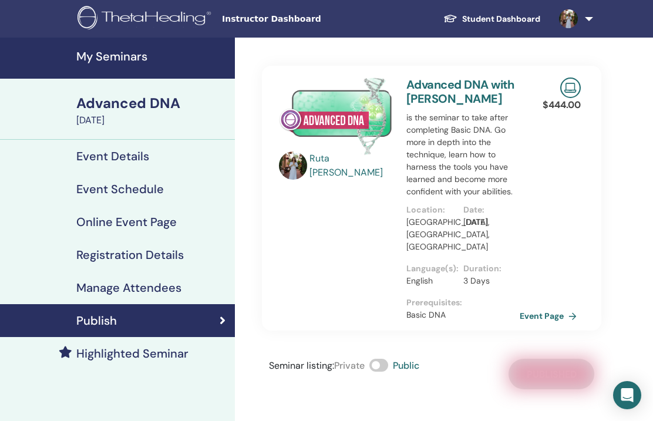
click at [494, 19] on link "Student Dashboard" at bounding box center [492, 19] width 116 height 22
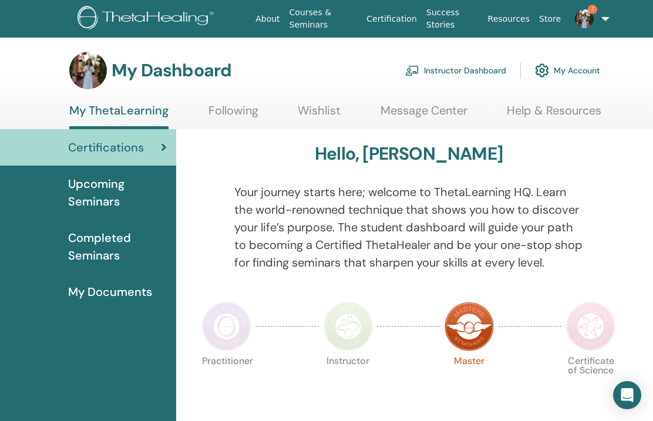
click at [110, 253] on span "Completed Seminars" at bounding box center [117, 246] width 99 height 35
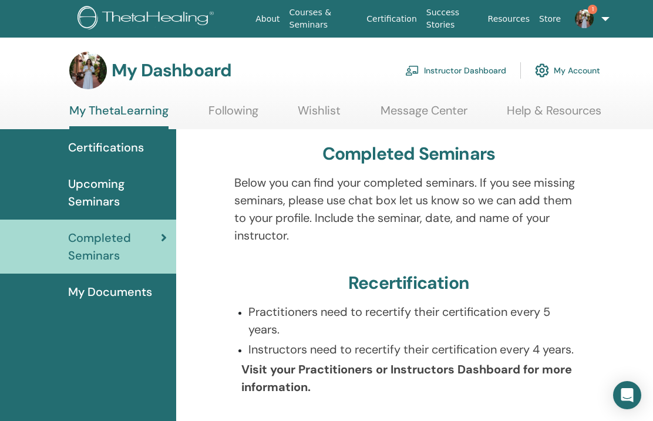
click at [516, 18] on link "Resources" at bounding box center [509, 19] width 52 height 22
